Goal: Check status: Check status

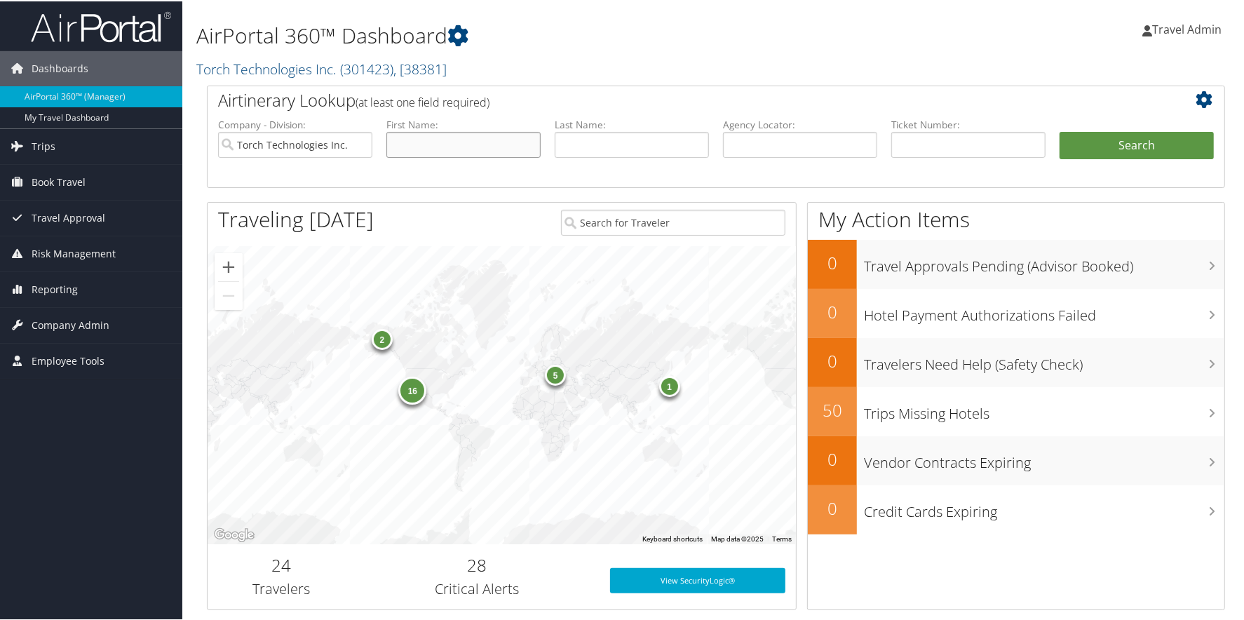
click at [482, 149] on input "text" at bounding box center [463, 143] width 154 height 26
type input "[PERSON_NAME]"
click at [1171, 136] on button "Search" at bounding box center [1136, 144] width 154 height 28
